Goal: Find specific page/section: Find specific page/section

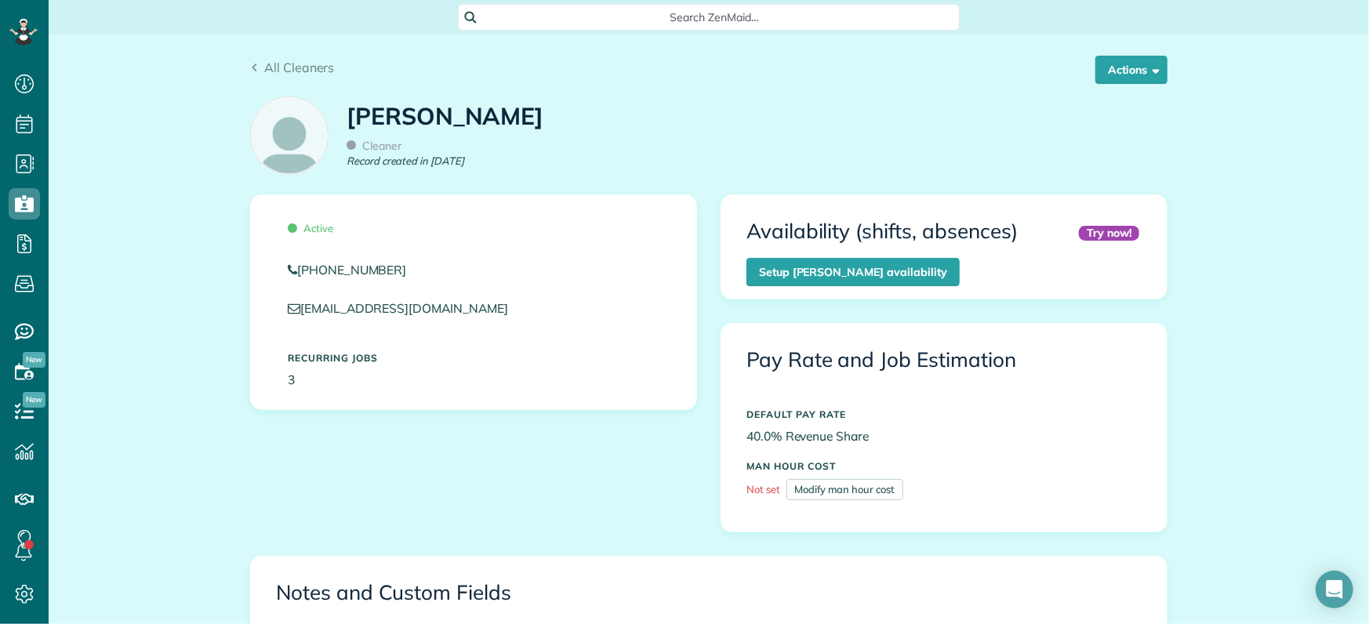
scroll to position [195, 0]
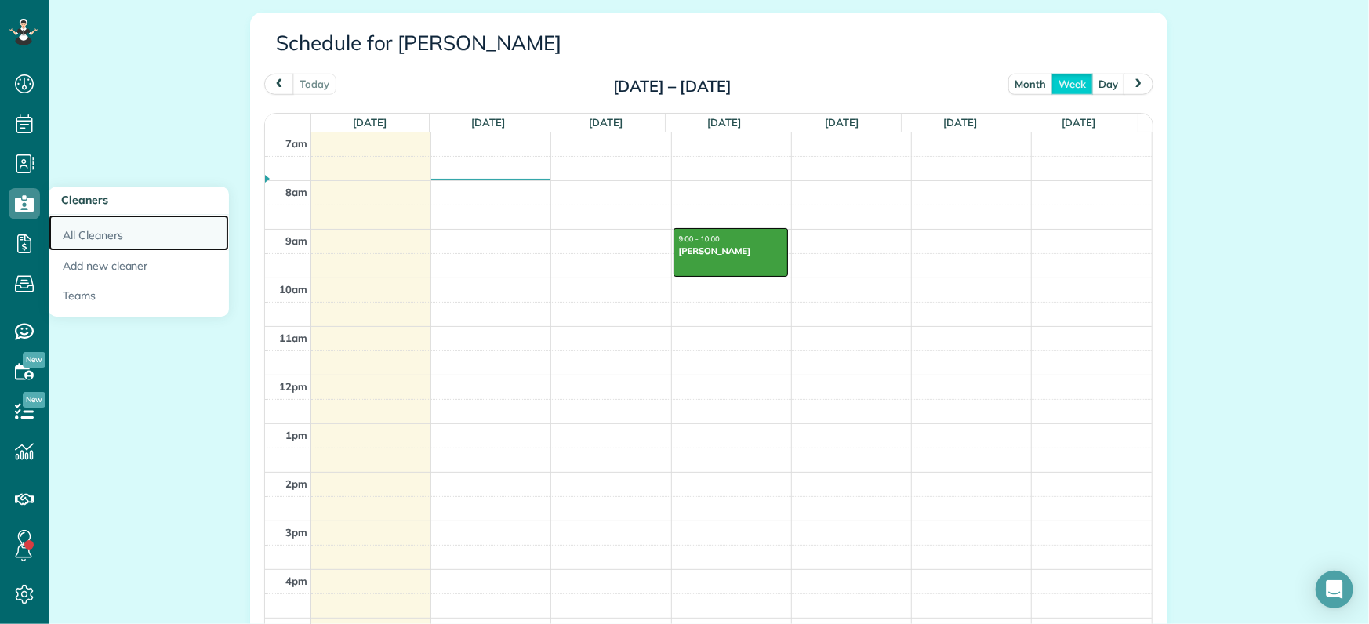
click at [89, 235] on link "All Cleaners" at bounding box center [139, 233] width 180 height 36
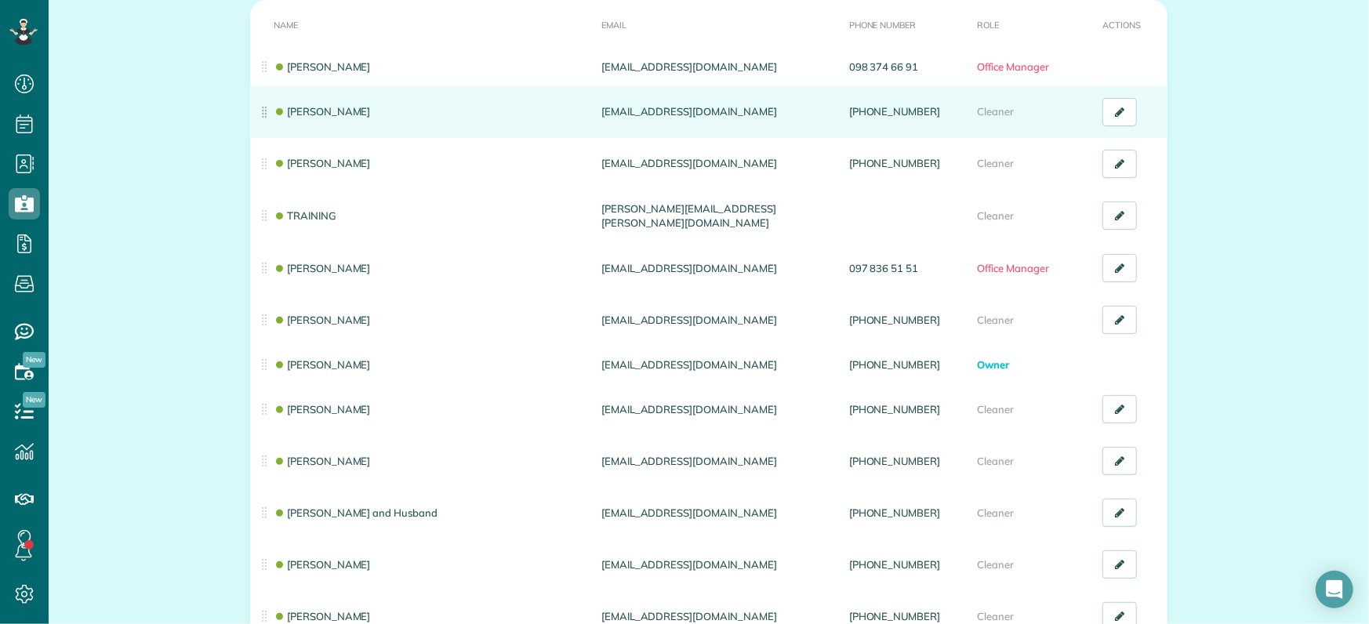
scroll to position [196, 0]
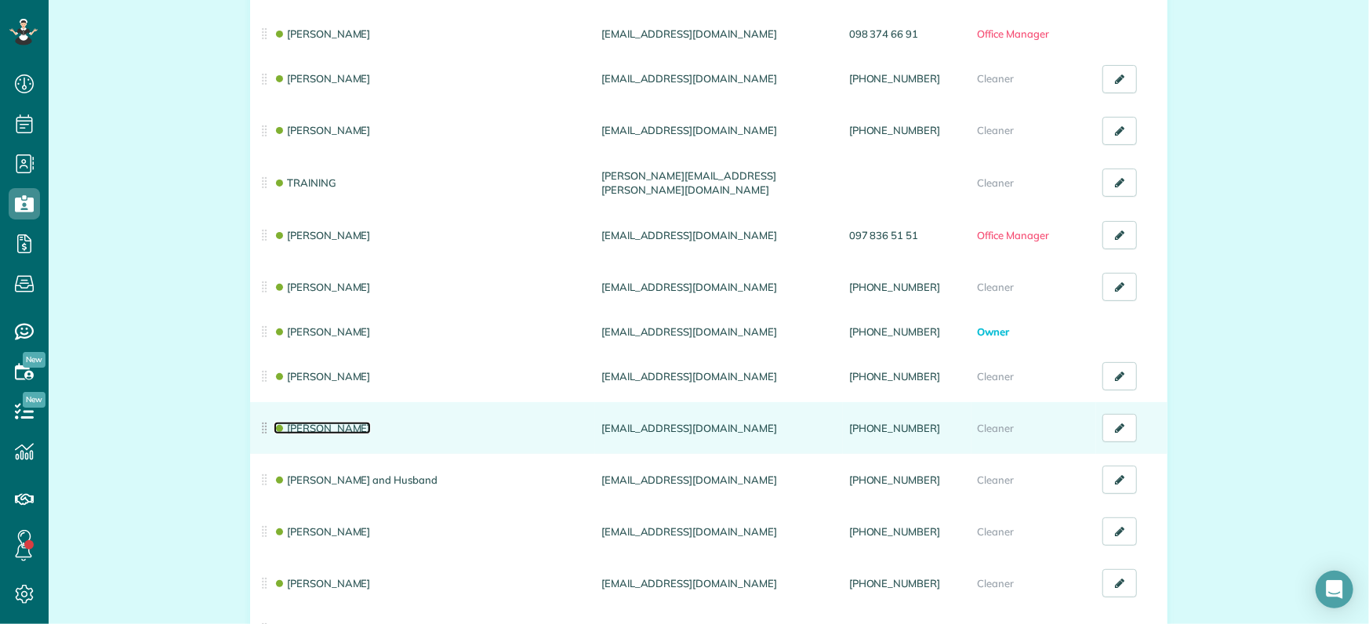
click at [326, 425] on link "Matilde Benitez" at bounding box center [322, 428] width 97 height 13
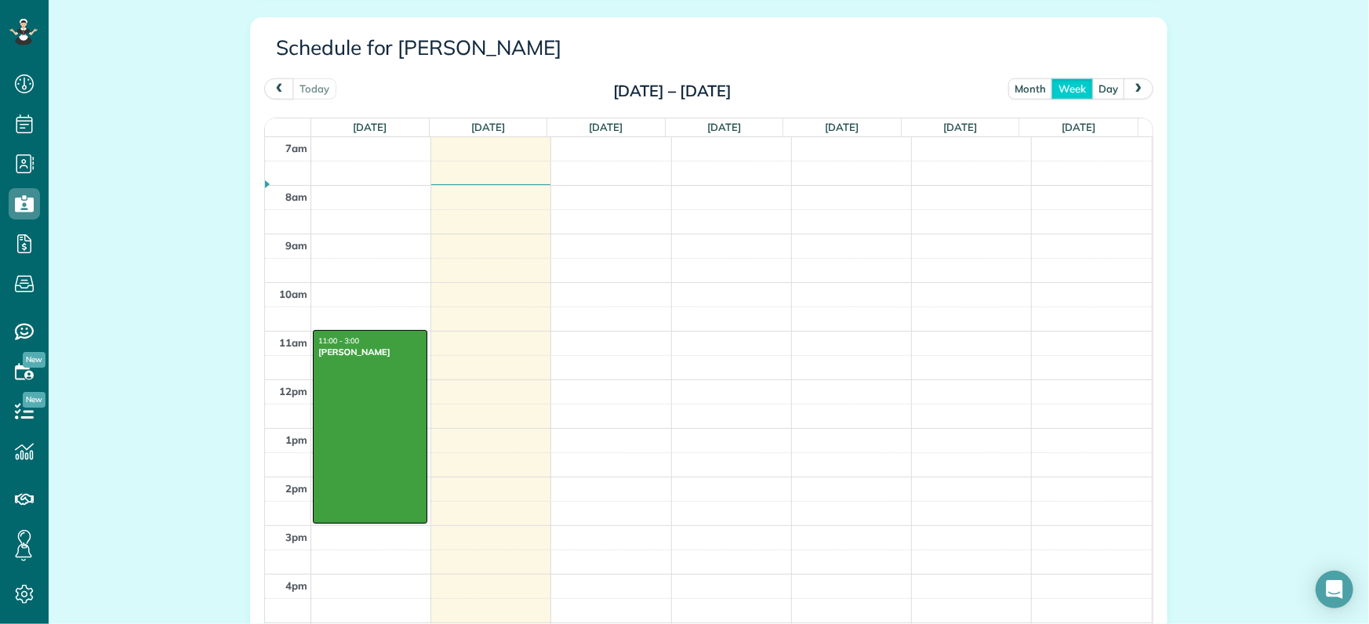
scroll to position [784, 0]
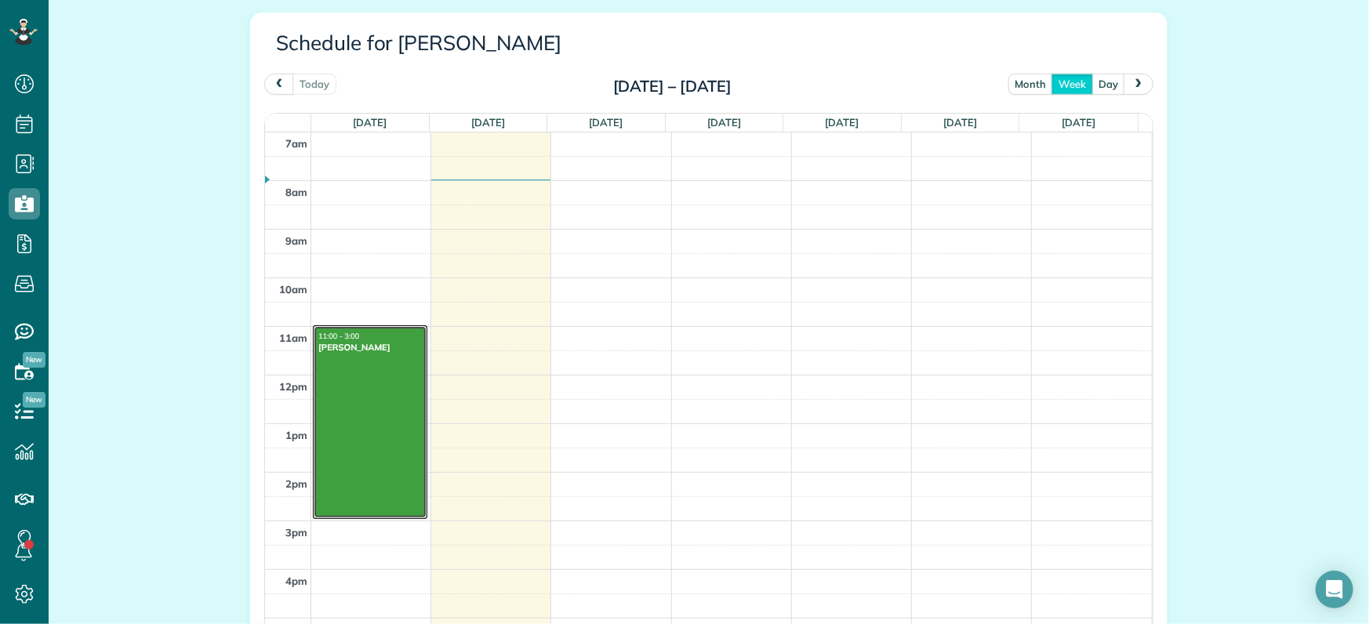
click at [352, 379] on div at bounding box center [370, 422] width 113 height 192
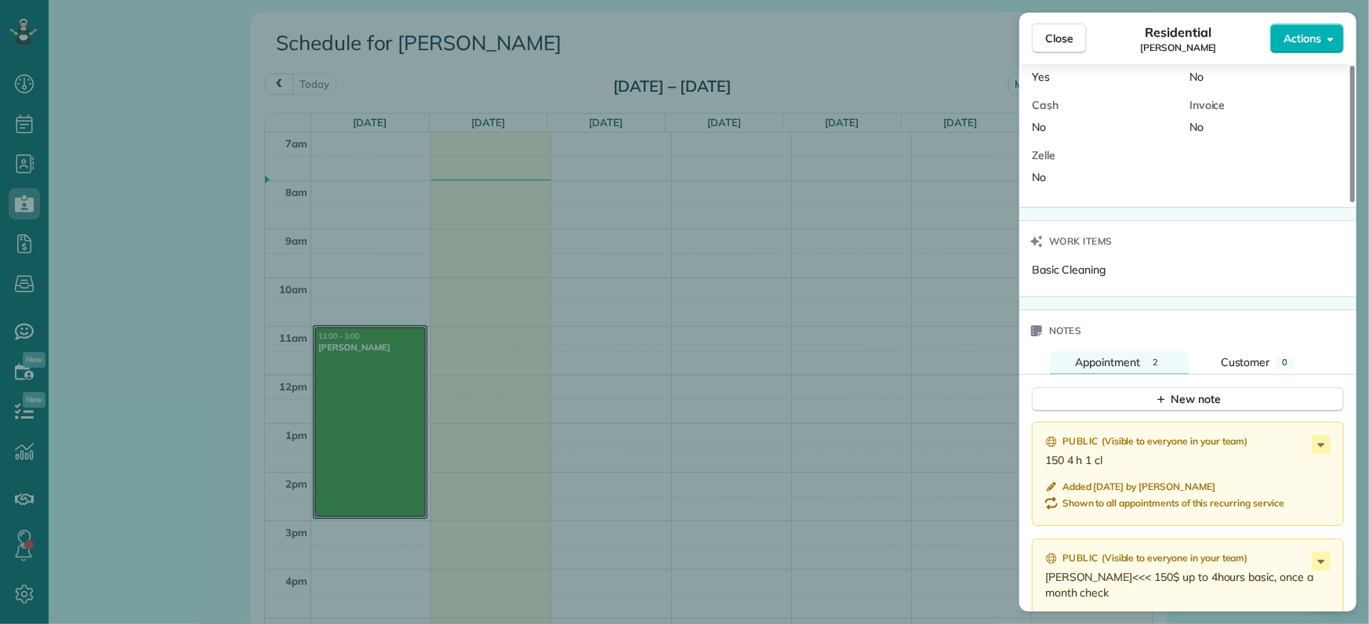
scroll to position [1384, 0]
